Goal: Register for event/course

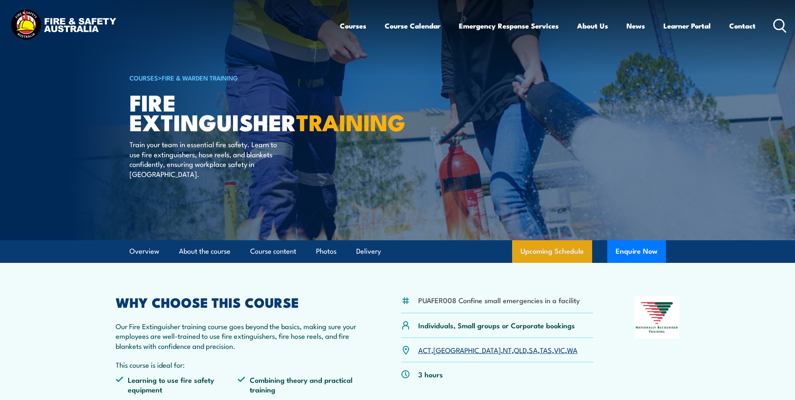
click at [538, 251] on link "Upcoming Schedule" at bounding box center [552, 251] width 80 height 23
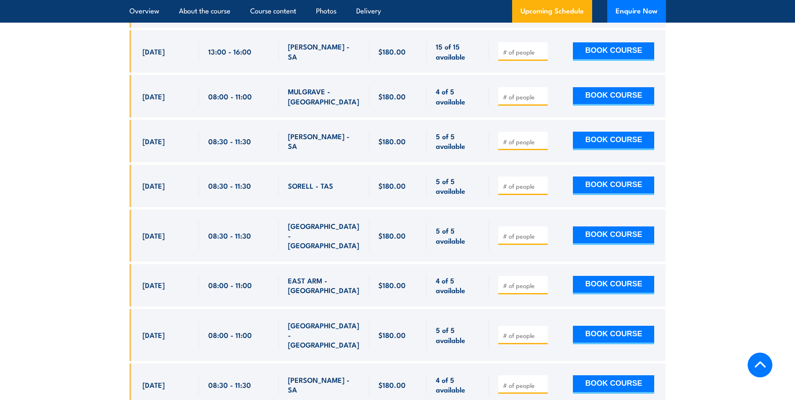
scroll to position [3340, 0]
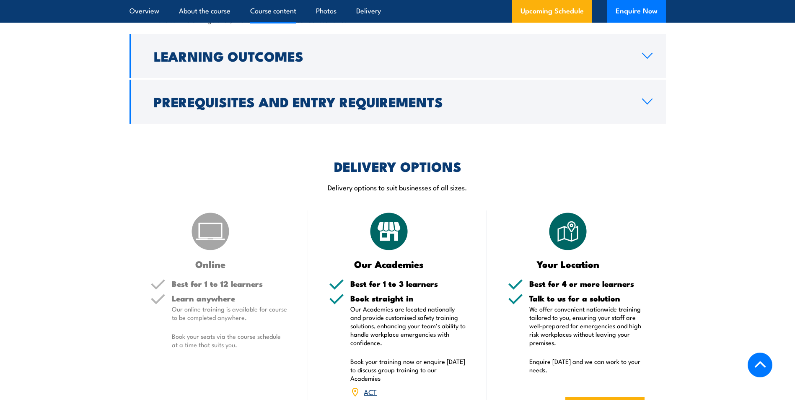
scroll to position [984, 0]
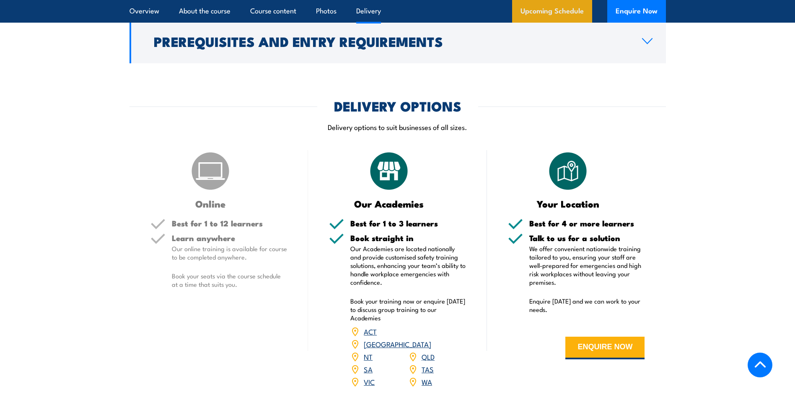
click at [554, 9] on link "Upcoming Schedule" at bounding box center [552, 11] width 80 height 23
